Goal: Task Accomplishment & Management: Manage account settings

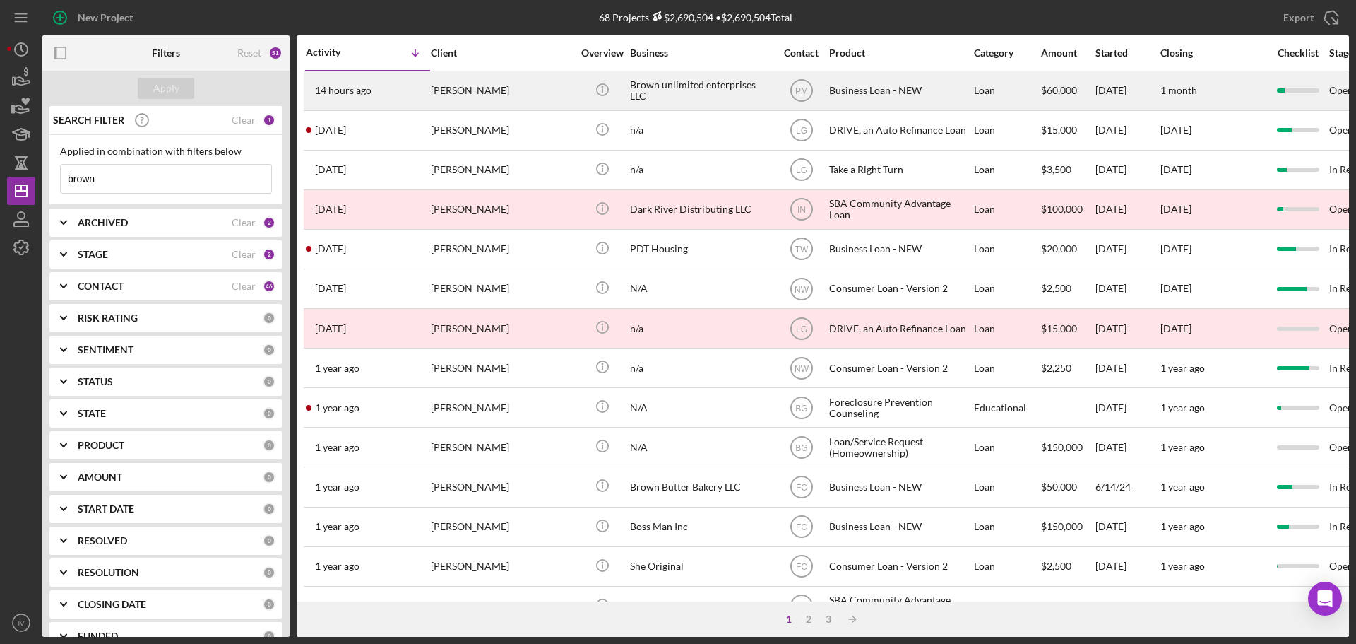
click at [443, 96] on div "[PERSON_NAME]" at bounding box center [501, 90] width 141 height 37
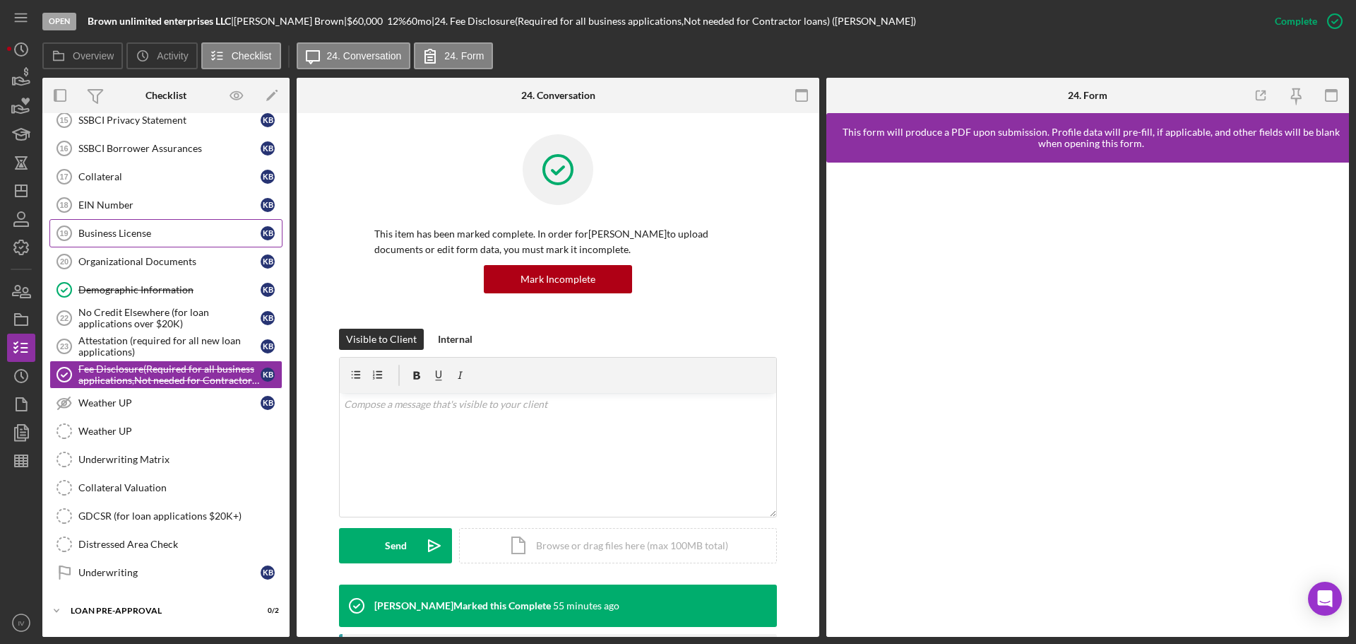
scroll to position [177, 0]
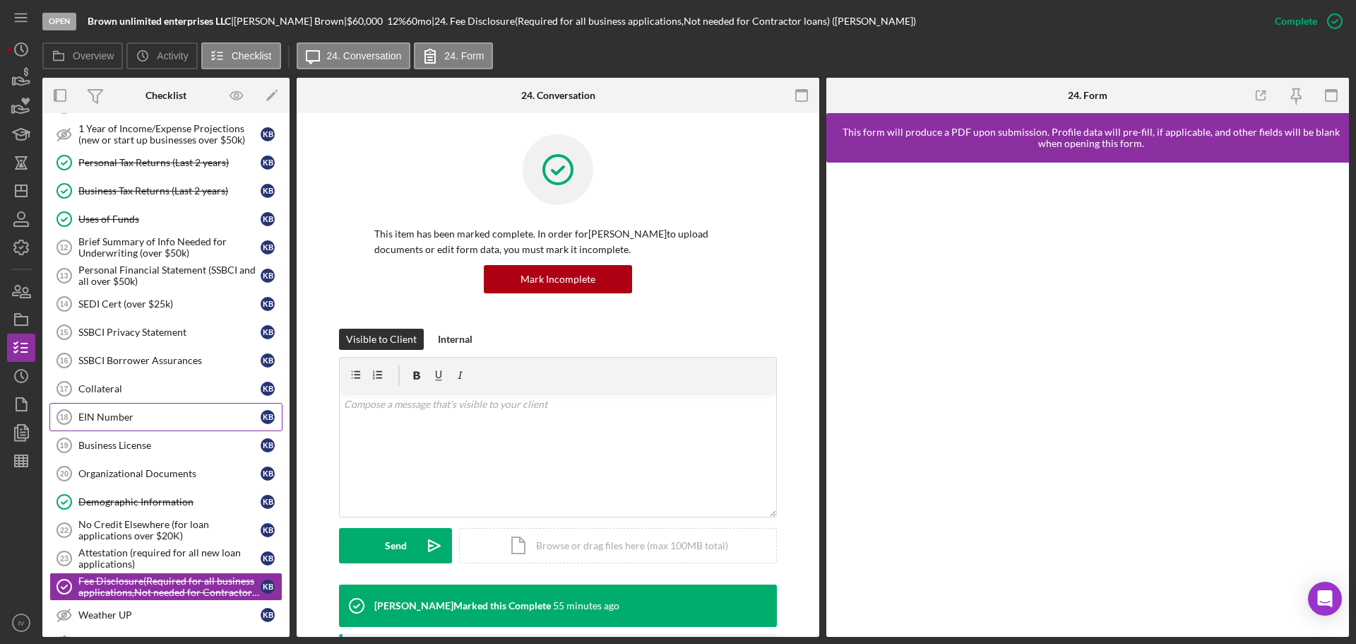
click at [94, 420] on div "EIN Number" at bounding box center [169, 416] width 182 height 11
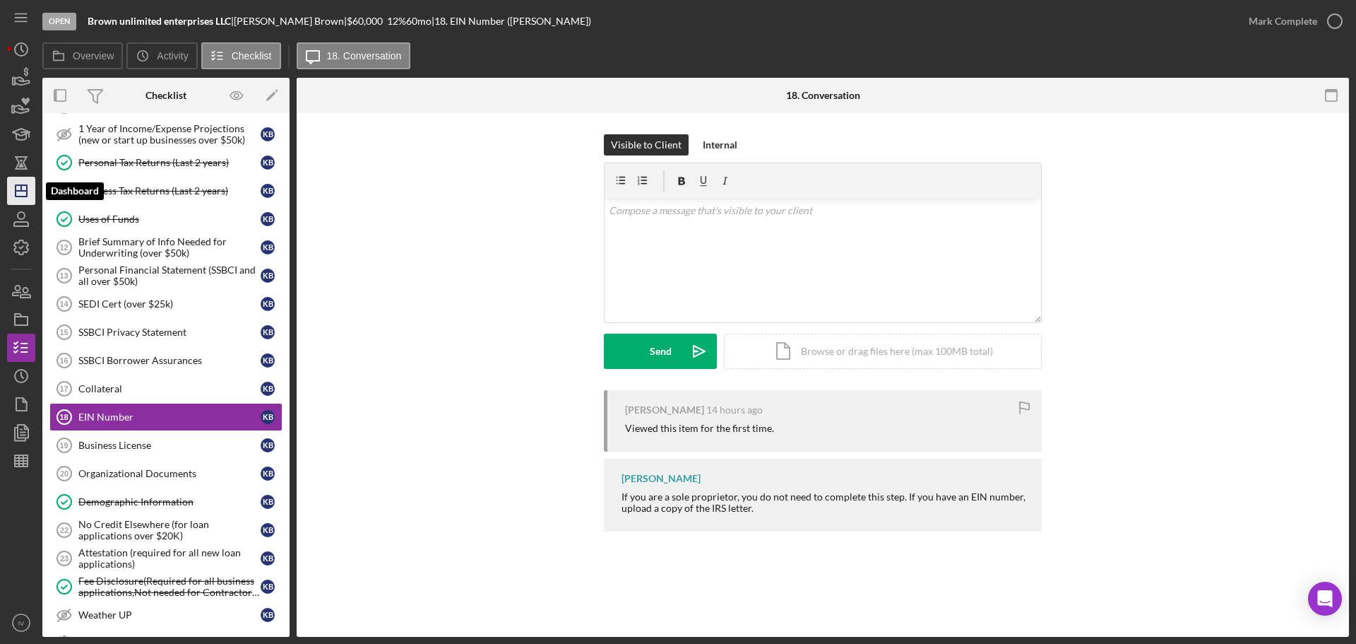
click at [30, 195] on icon "Icon/Dashboard" at bounding box center [21, 190] width 35 height 35
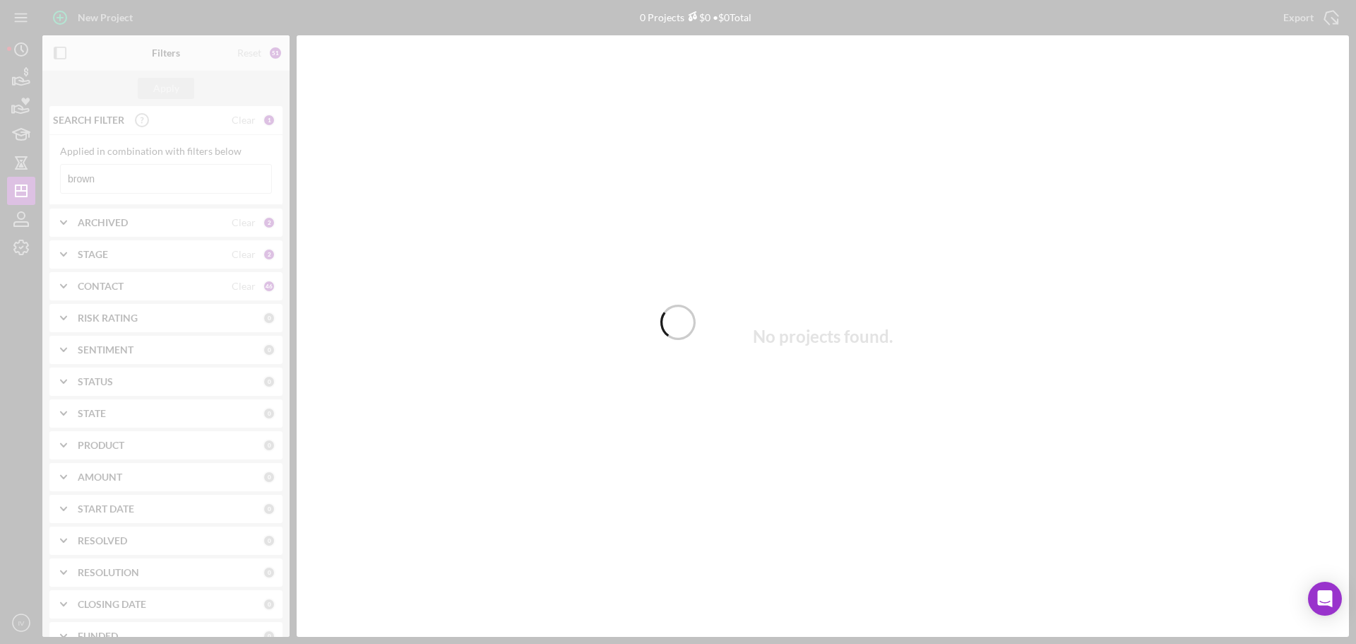
click at [105, 185] on div at bounding box center [678, 322] width 1356 height 644
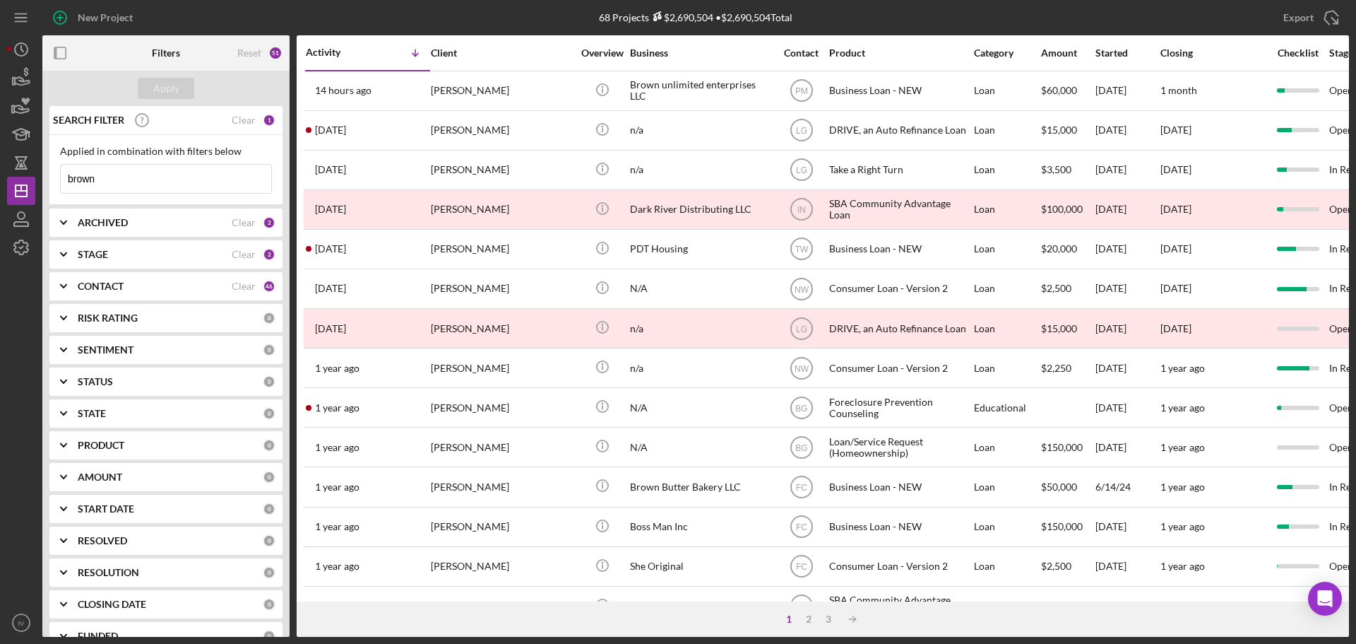
drag, startPoint x: 105, startPoint y: 185, endPoint x: 57, endPoint y: 182, distance: 48.2
click at [57, 182] on div "Applied in combination with filters below brown Icon/Menu Close" at bounding box center [165, 170] width 233 height 70
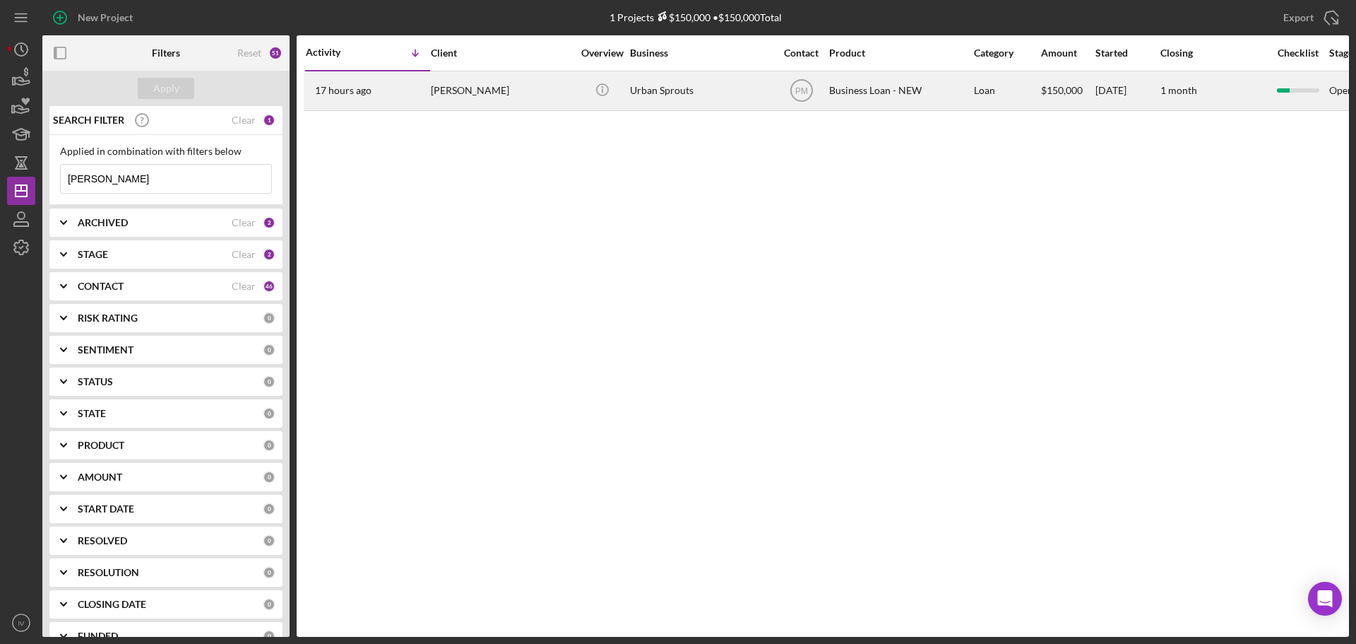
type input "[PERSON_NAME]"
click at [451, 93] on div "[PERSON_NAME]" at bounding box center [501, 90] width 141 height 37
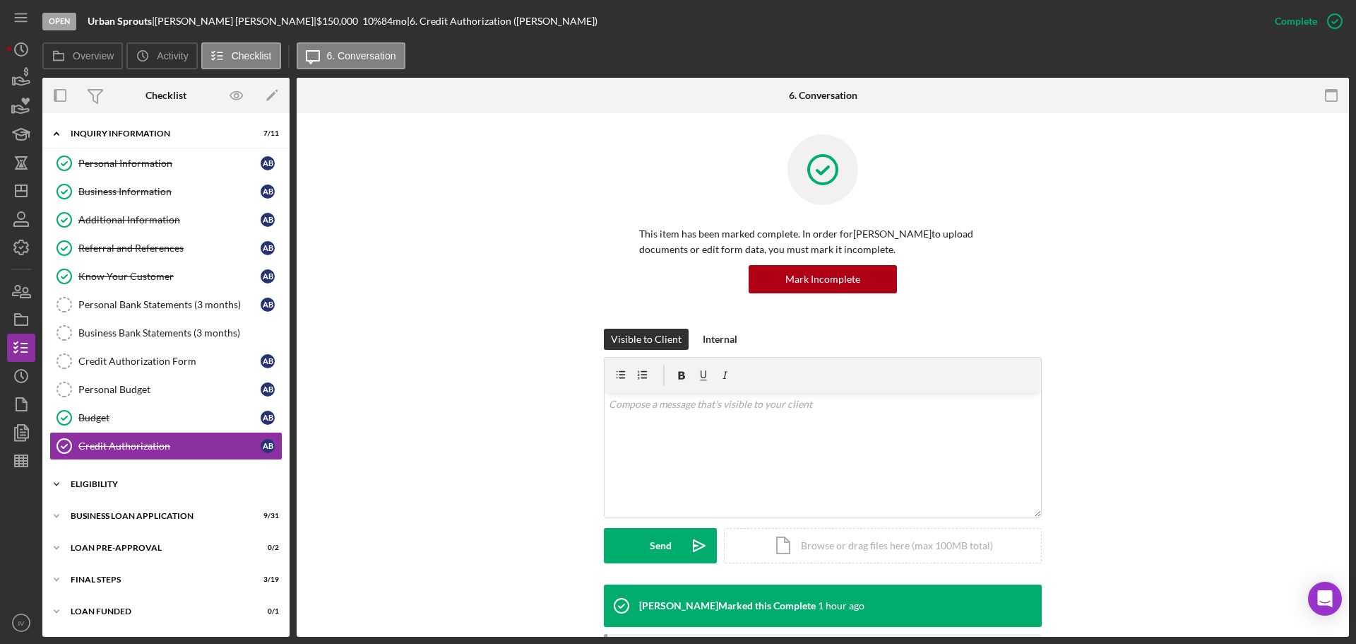
click at [97, 483] on div "ELIGIBILITY" at bounding box center [171, 484] width 201 height 8
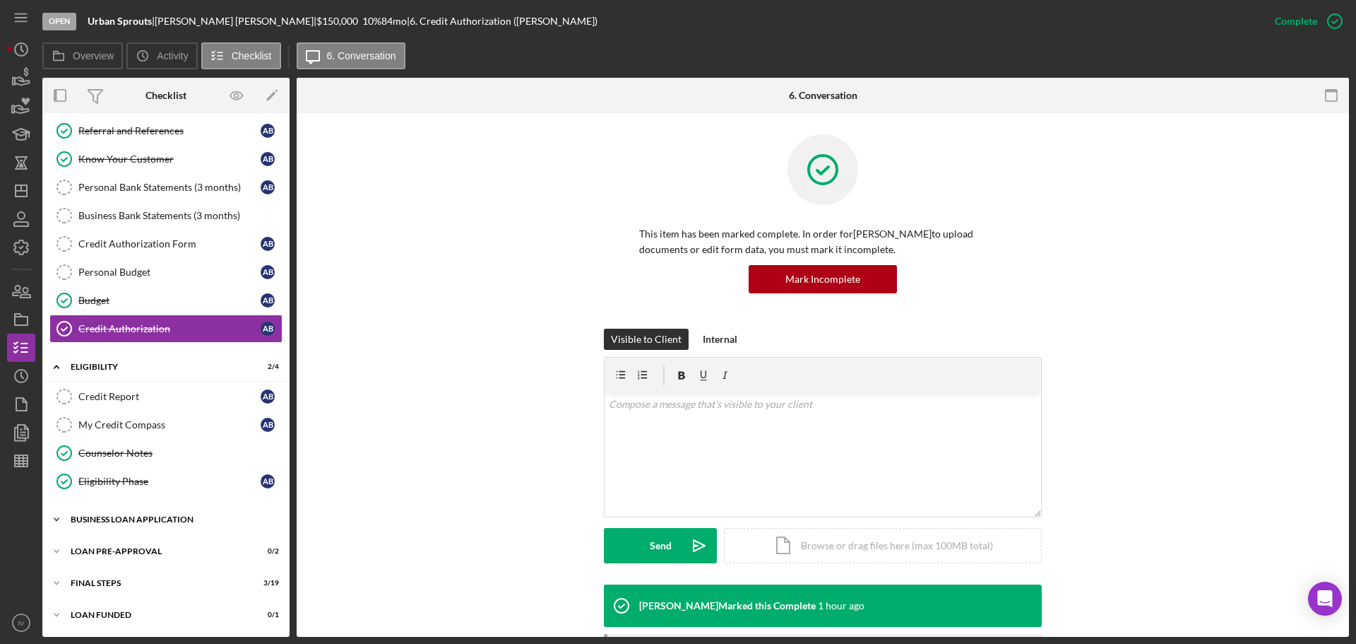
click at [126, 493] on div "BUSINESS LOAN APPLICATION" at bounding box center [171, 519] width 201 height 8
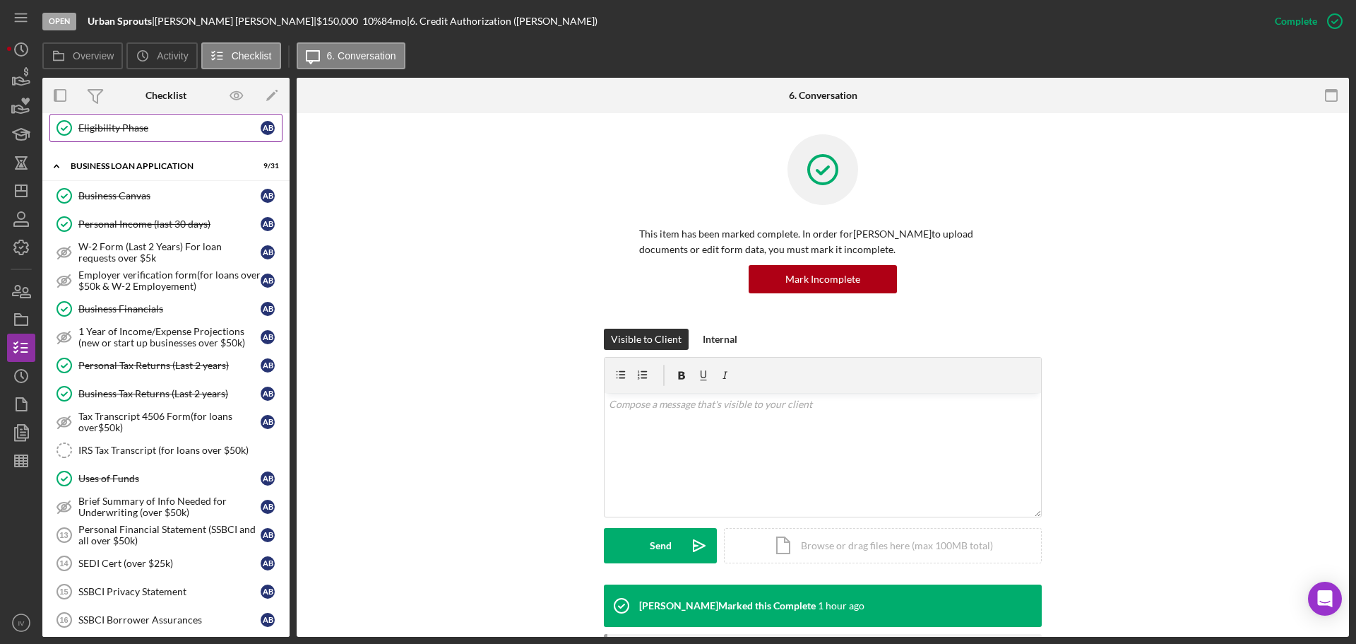
scroll to position [541, 0]
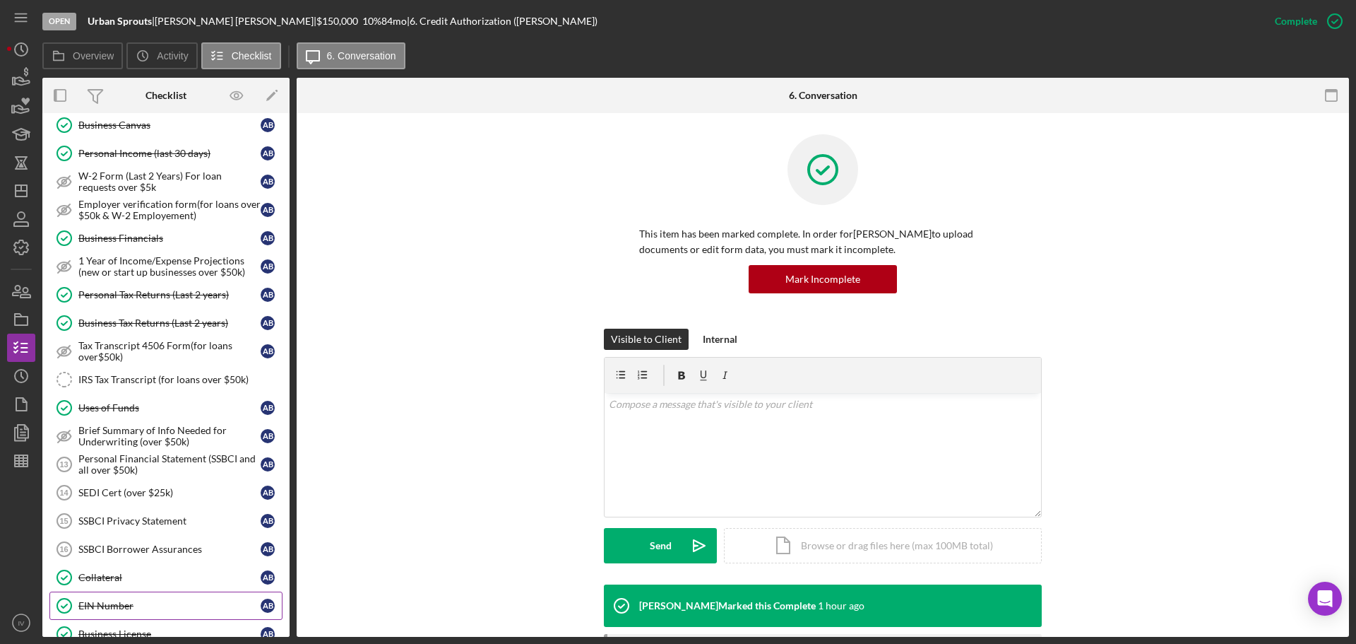
click at [95, 493] on div "EIN Number" at bounding box center [169, 605] width 182 height 11
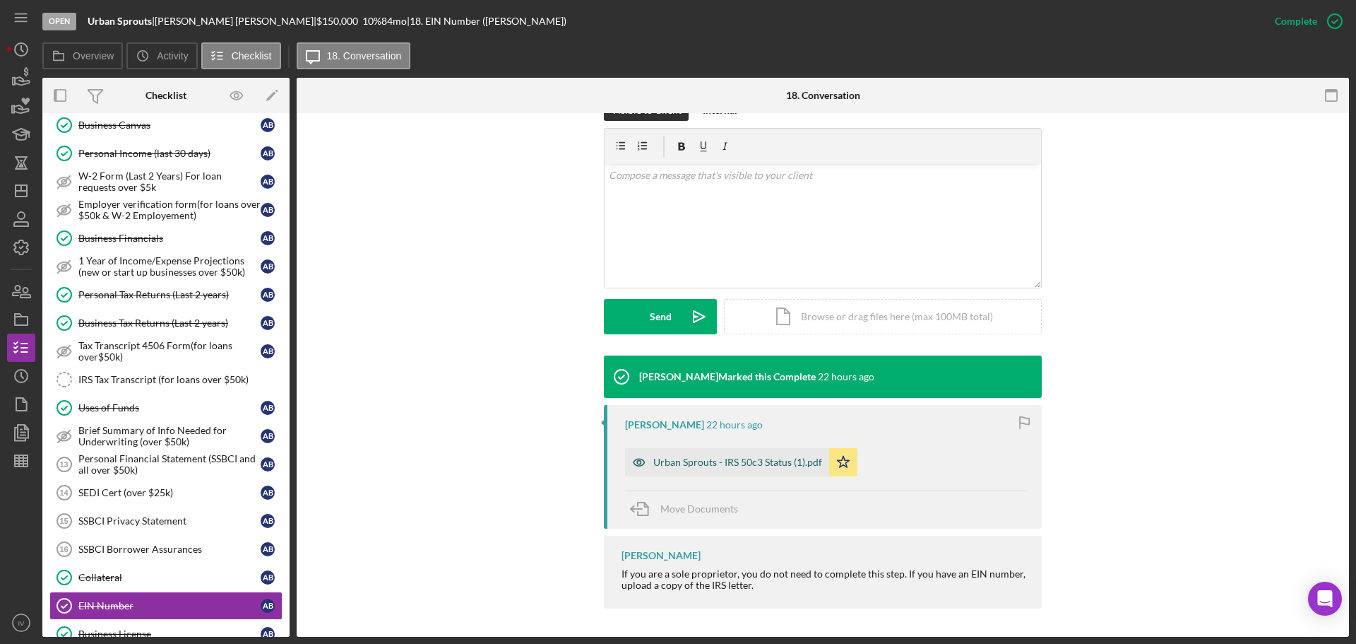
click at [685, 465] on div "Urban Sprouts - IRS 50c3 Status (1).pdf" at bounding box center [738, 461] width 169 height 11
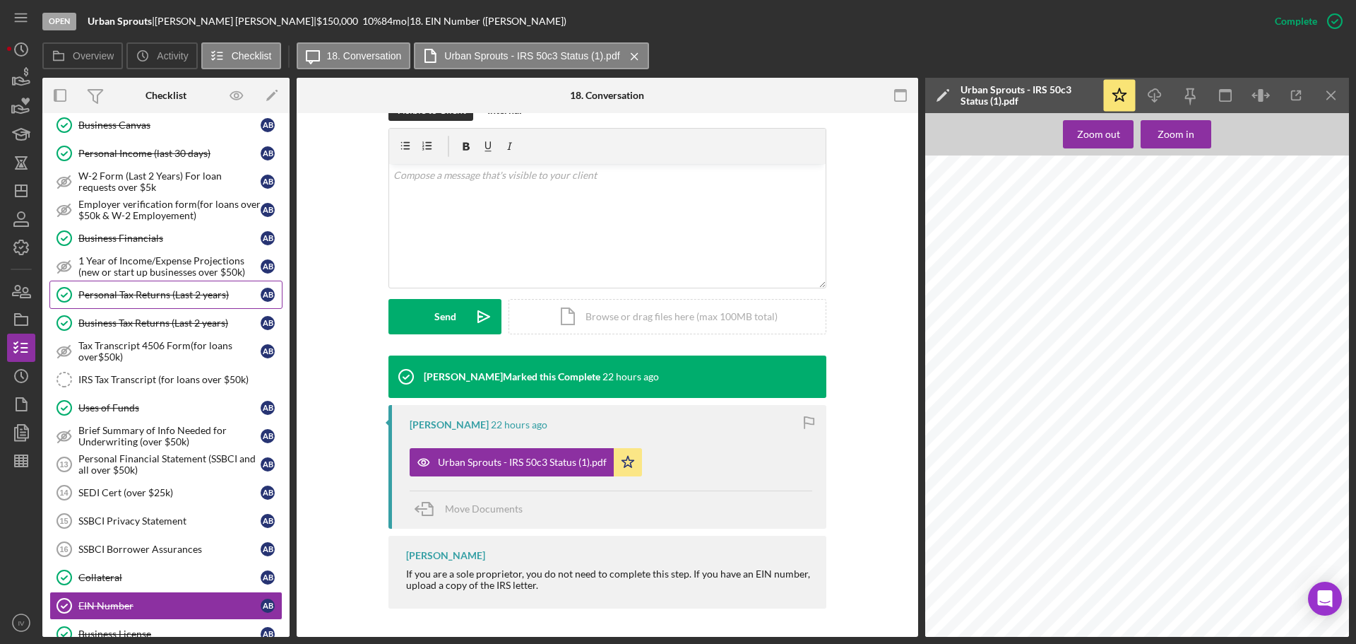
click at [131, 294] on div "Personal Tax Returns (Last 2 years)" at bounding box center [169, 294] width 182 height 11
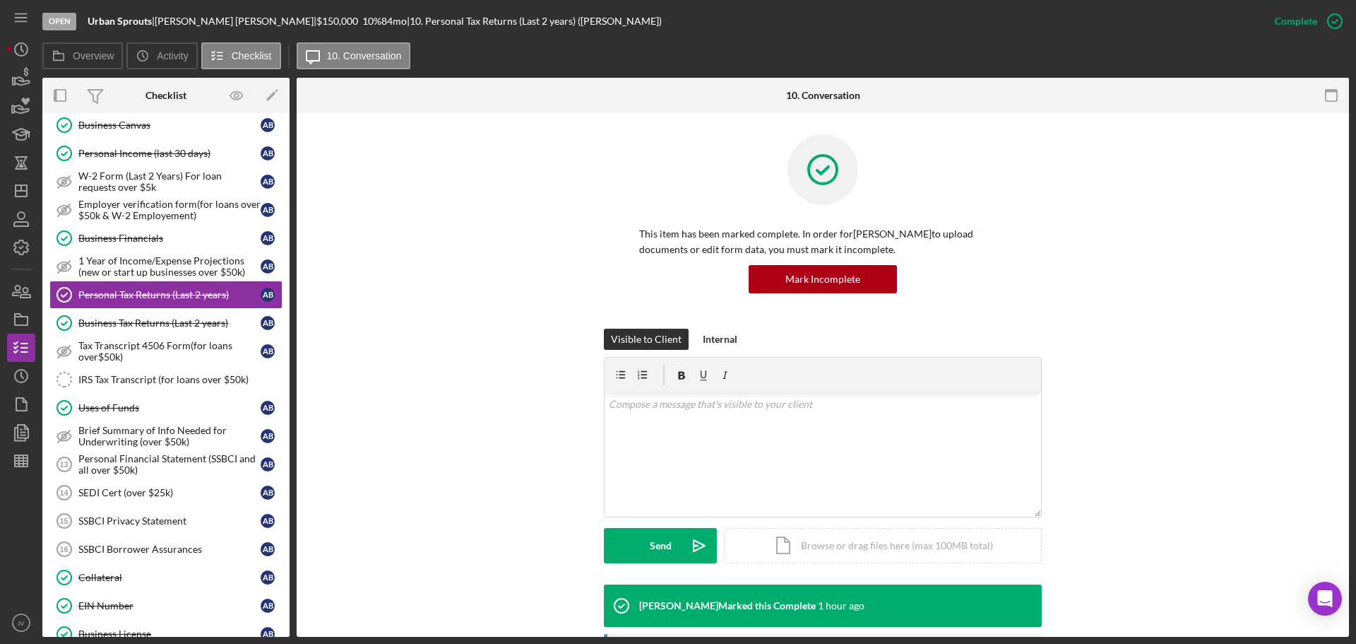
scroll to position [495, 0]
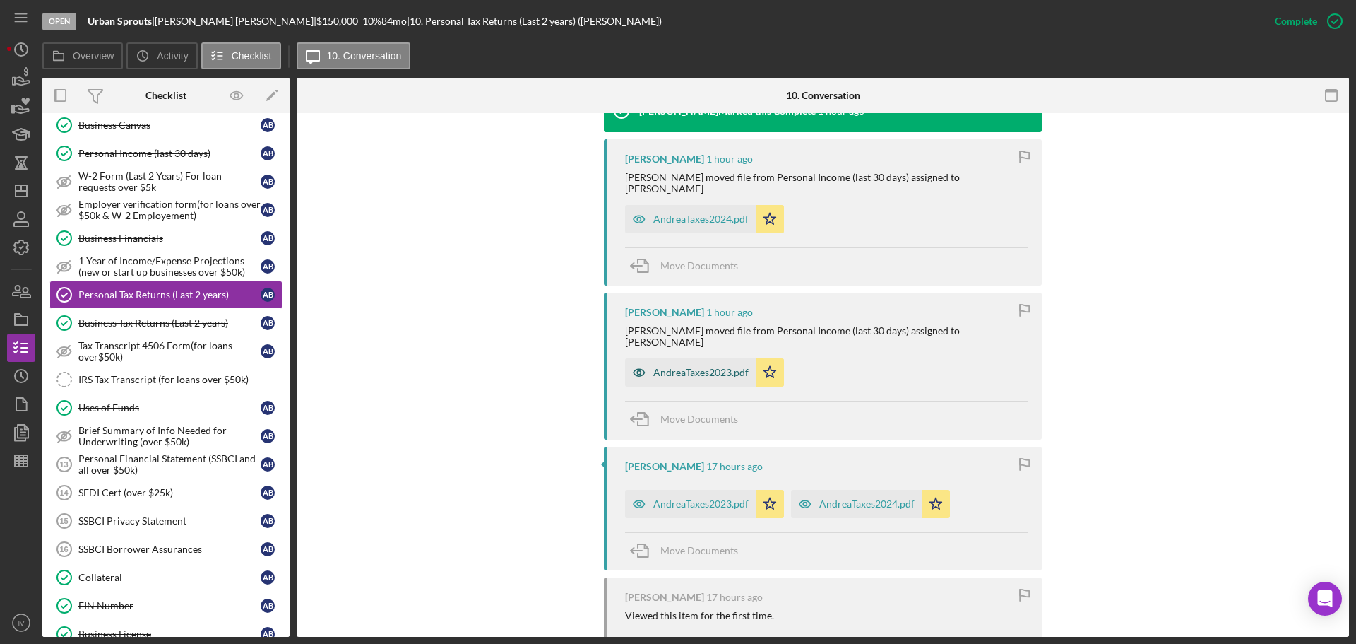
click at [692, 367] on div "AndreaTaxes2023.pdf" at bounding box center [701, 372] width 95 height 11
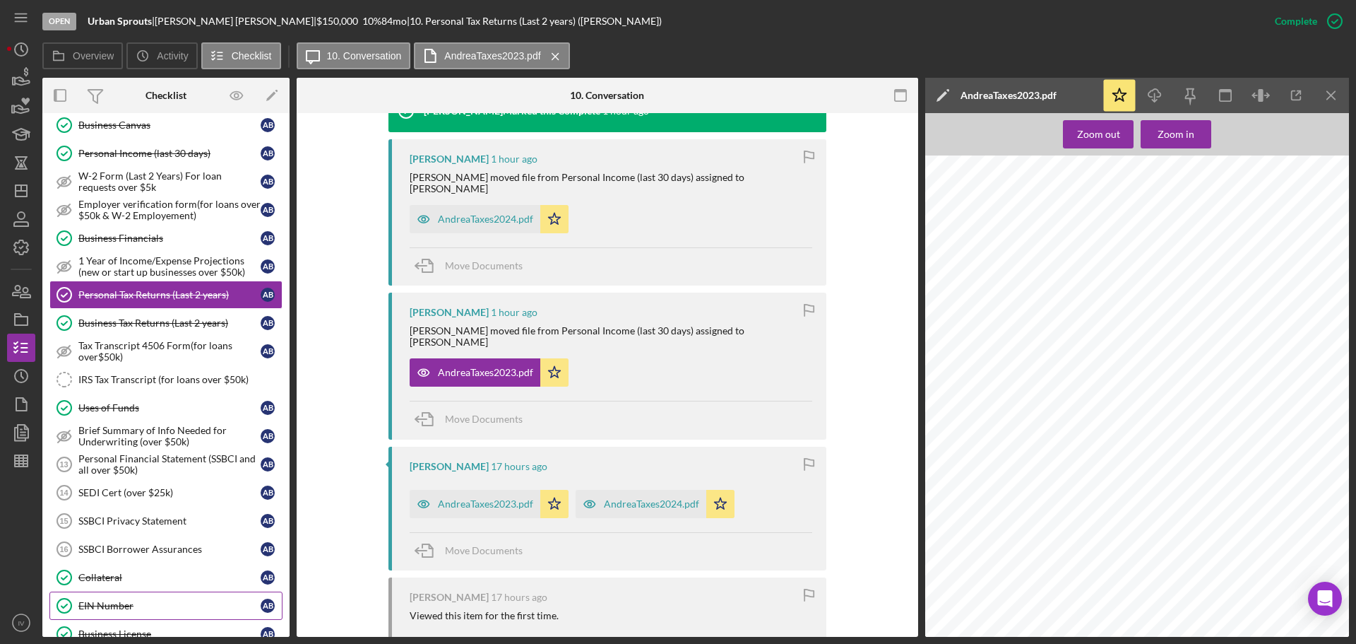
click at [117, 493] on link "EIN Number EIN Number A B" at bounding box center [165, 605] width 233 height 28
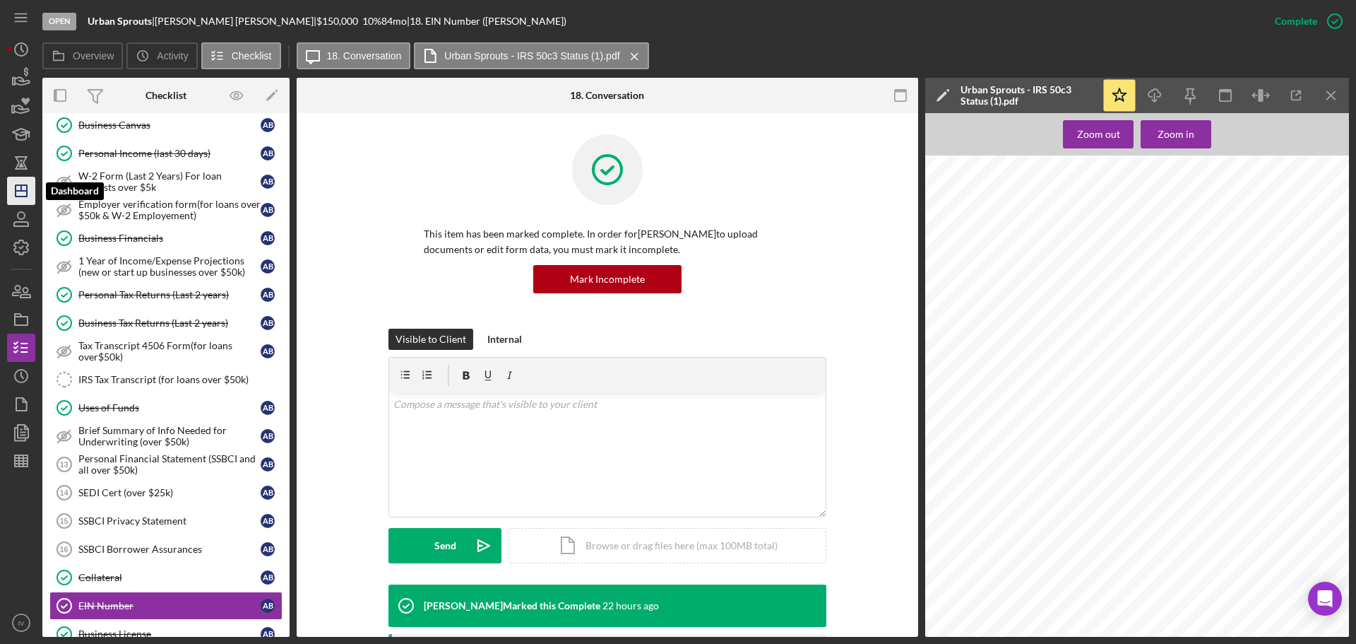
click at [27, 192] on polygon "button" at bounding box center [21, 190] width 11 height 11
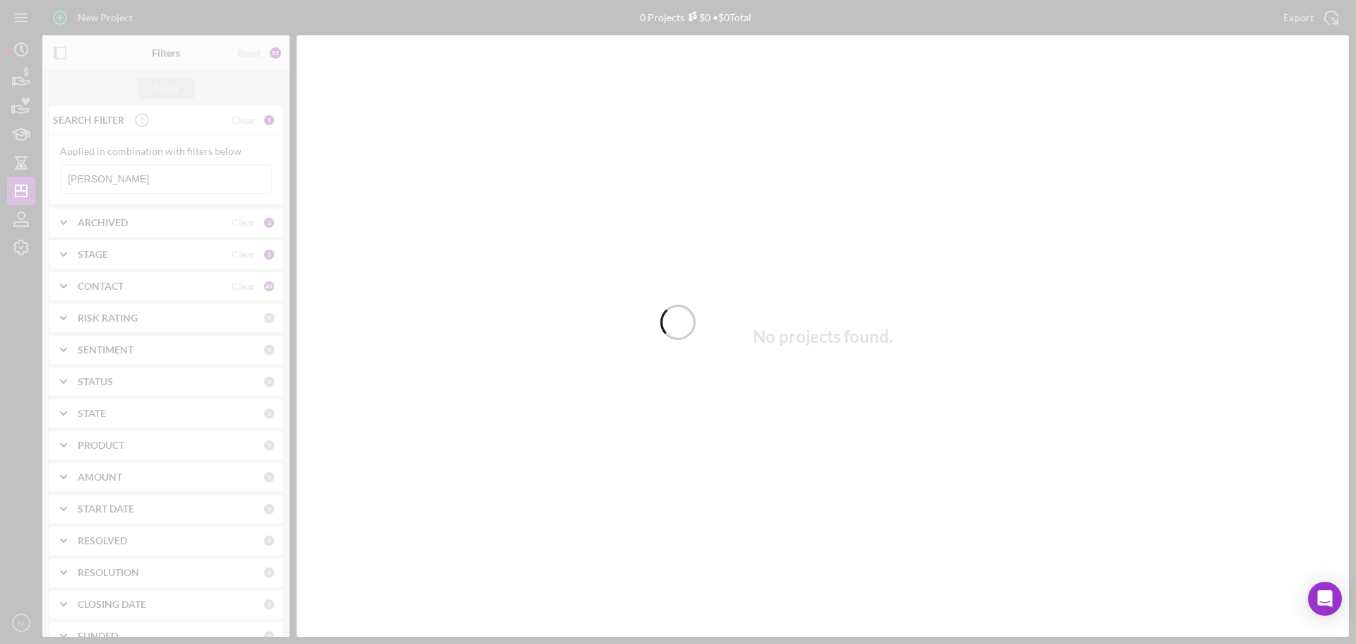
click at [125, 183] on div at bounding box center [678, 322] width 1356 height 644
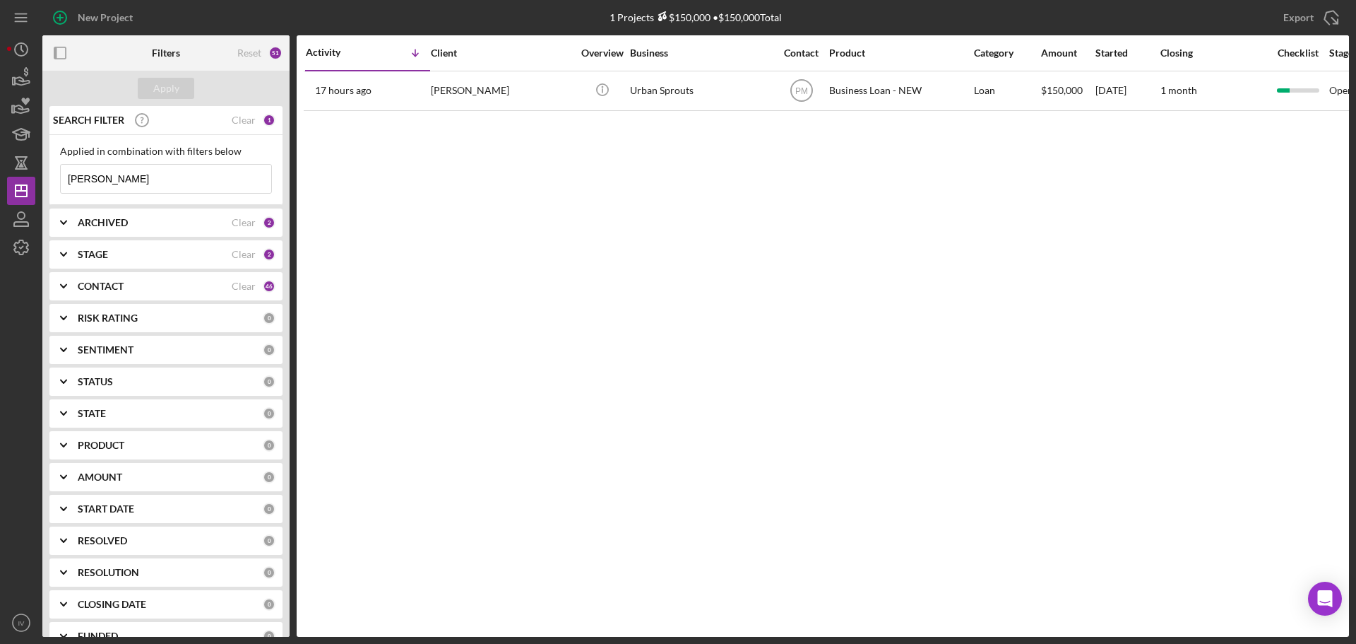
drag, startPoint x: 125, startPoint y: 183, endPoint x: 64, endPoint y: 177, distance: 61.7
click at [64, 177] on input "[PERSON_NAME]" at bounding box center [166, 179] width 211 height 28
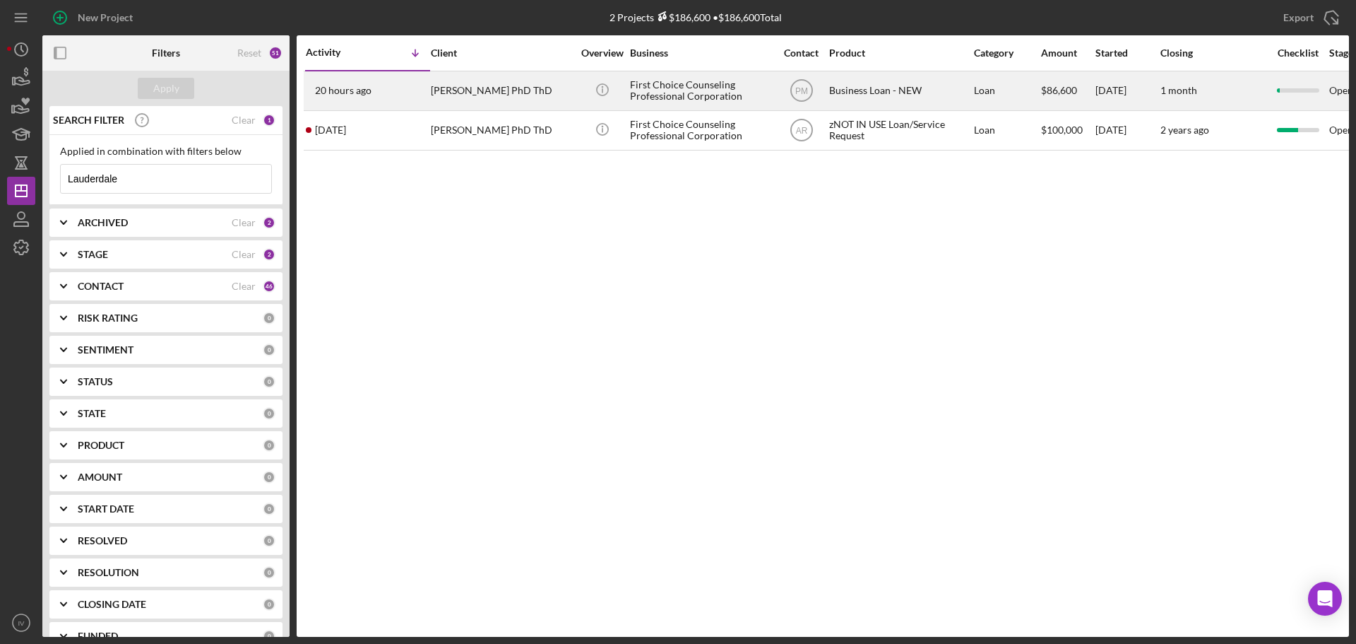
type input "Lauderdale"
click at [505, 90] on div "[PERSON_NAME] PhD ThD" at bounding box center [501, 90] width 141 height 37
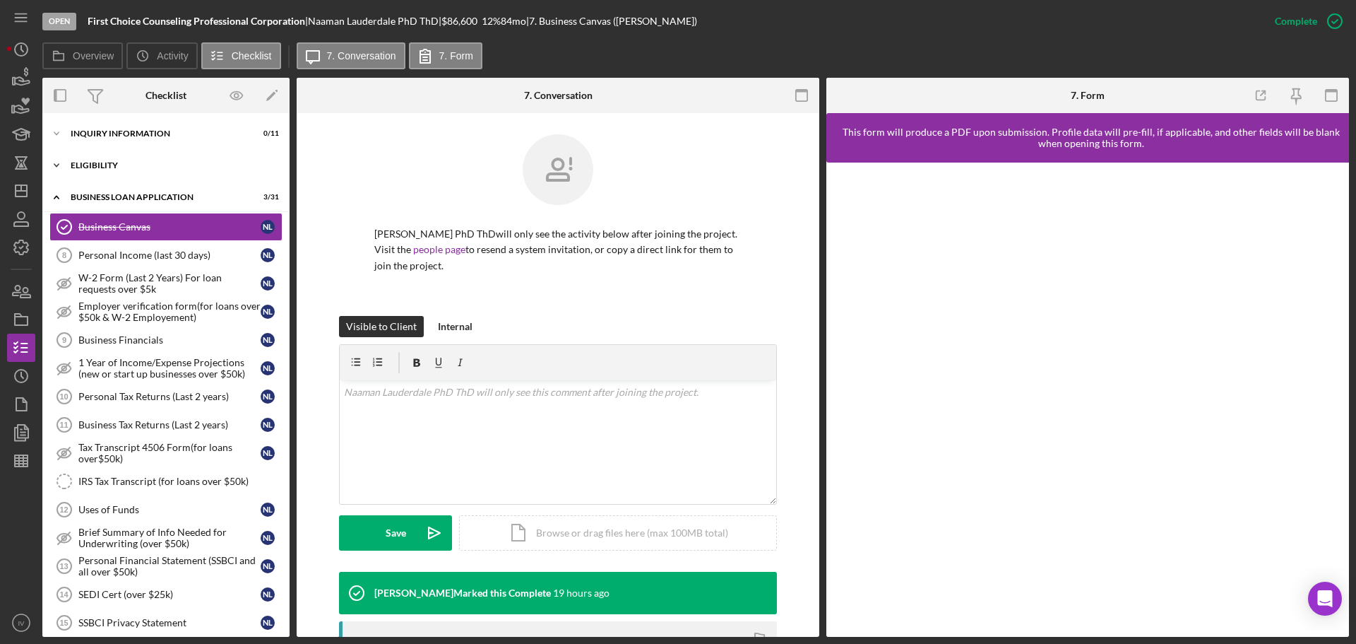
click at [95, 162] on div "ELIGIBILITY" at bounding box center [171, 165] width 201 height 8
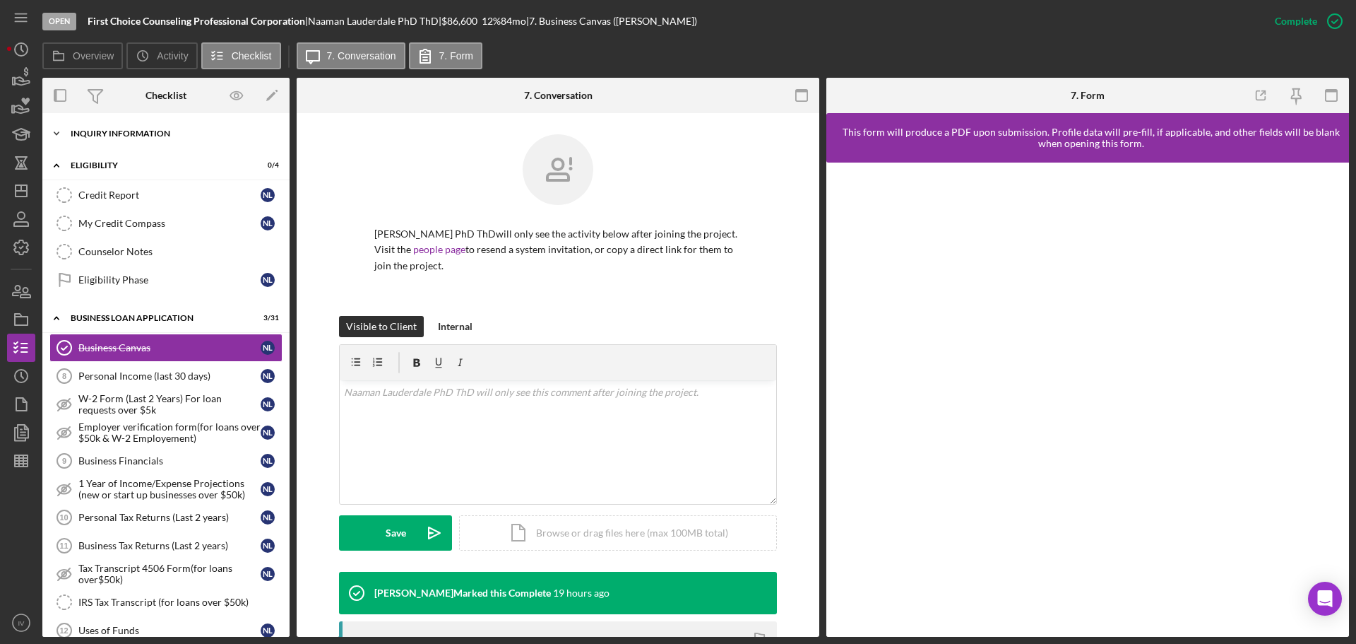
click at [107, 129] on div "INQUIRY INFORMATION" at bounding box center [171, 133] width 201 height 8
